Goal: Transaction & Acquisition: Purchase product/service

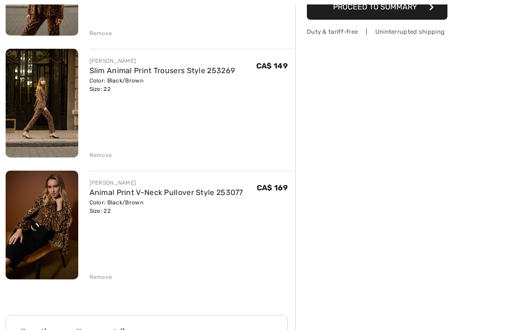
scroll to position [195, 0]
click at [111, 279] on div "Remove" at bounding box center [192, 276] width 206 height 10
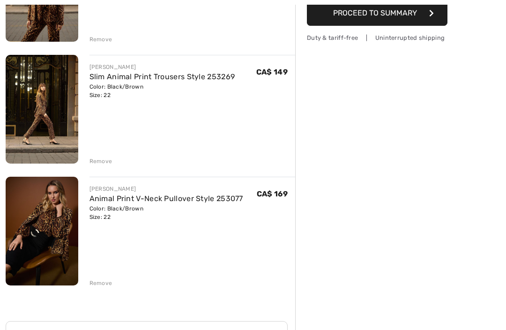
scroll to position [193, 0]
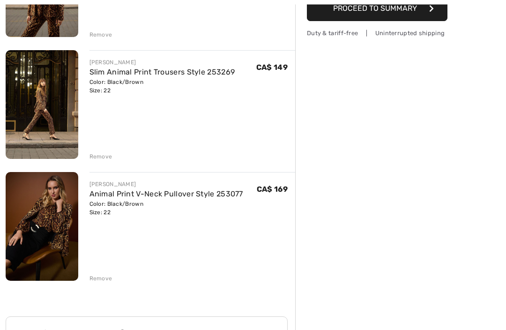
click at [107, 284] on div "JOSEPH RIBKOFF Collared Animal Print Blazer Style 253051 Color: Black/Brown Siz…" at bounding box center [150, 230] width 289 height 602
click at [105, 284] on div "JOSEPH RIBKOFF Collared Animal Print Blazer Style 253051 Color: Black/Brown Siz…" at bounding box center [150, 230] width 289 height 602
click at [106, 280] on div "Remove" at bounding box center [100, 278] width 23 height 8
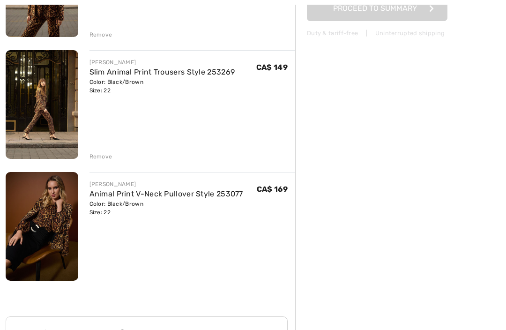
click at [107, 284] on div "JOSEPH RIBKOFF Collared Animal Print Blazer Style 253051 Color: Black/Brown Siz…" at bounding box center [150, 230] width 289 height 602
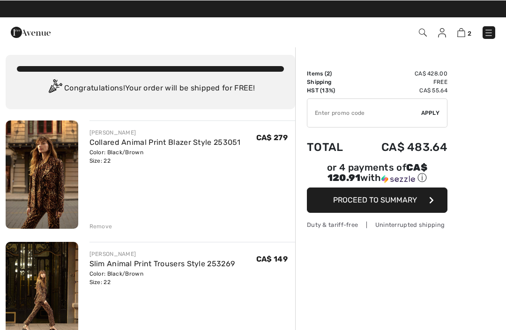
scroll to position [2, 0]
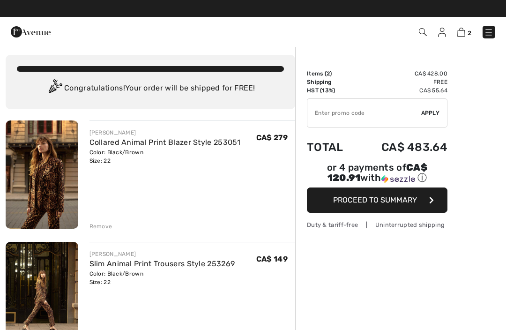
click at [425, 33] on img at bounding box center [423, 32] width 8 height 8
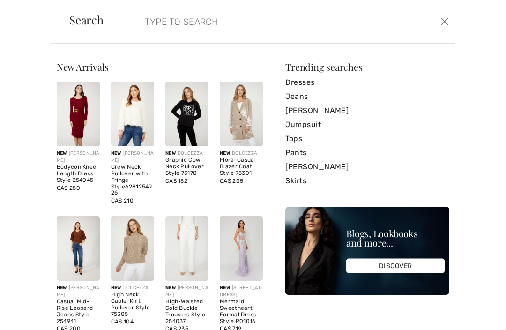
click at [196, 24] on input "search" at bounding box center [250, 21] width 225 height 28
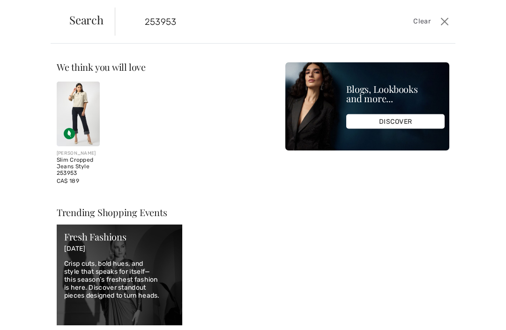
type input "253953"
click at [89, 120] on img at bounding box center [78, 113] width 43 height 65
click at [89, 137] on img at bounding box center [78, 113] width 43 height 65
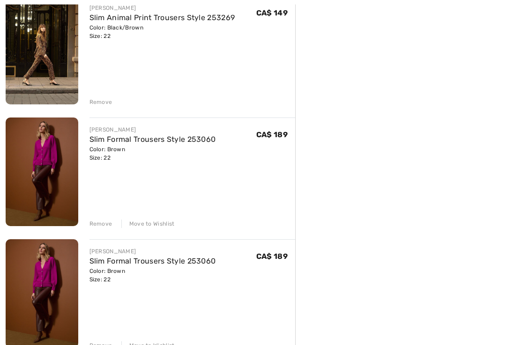
scroll to position [248, 0]
click at [101, 341] on div "Remove" at bounding box center [100, 345] width 23 height 8
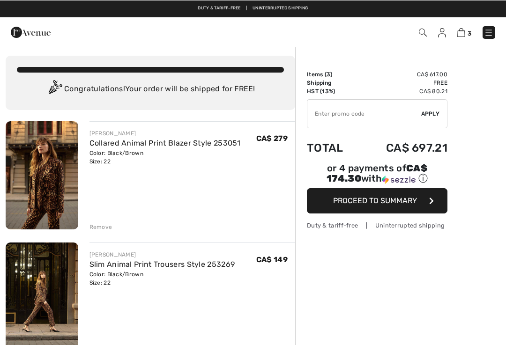
scroll to position [0, 0]
